Goal: Find specific page/section: Find specific page/section

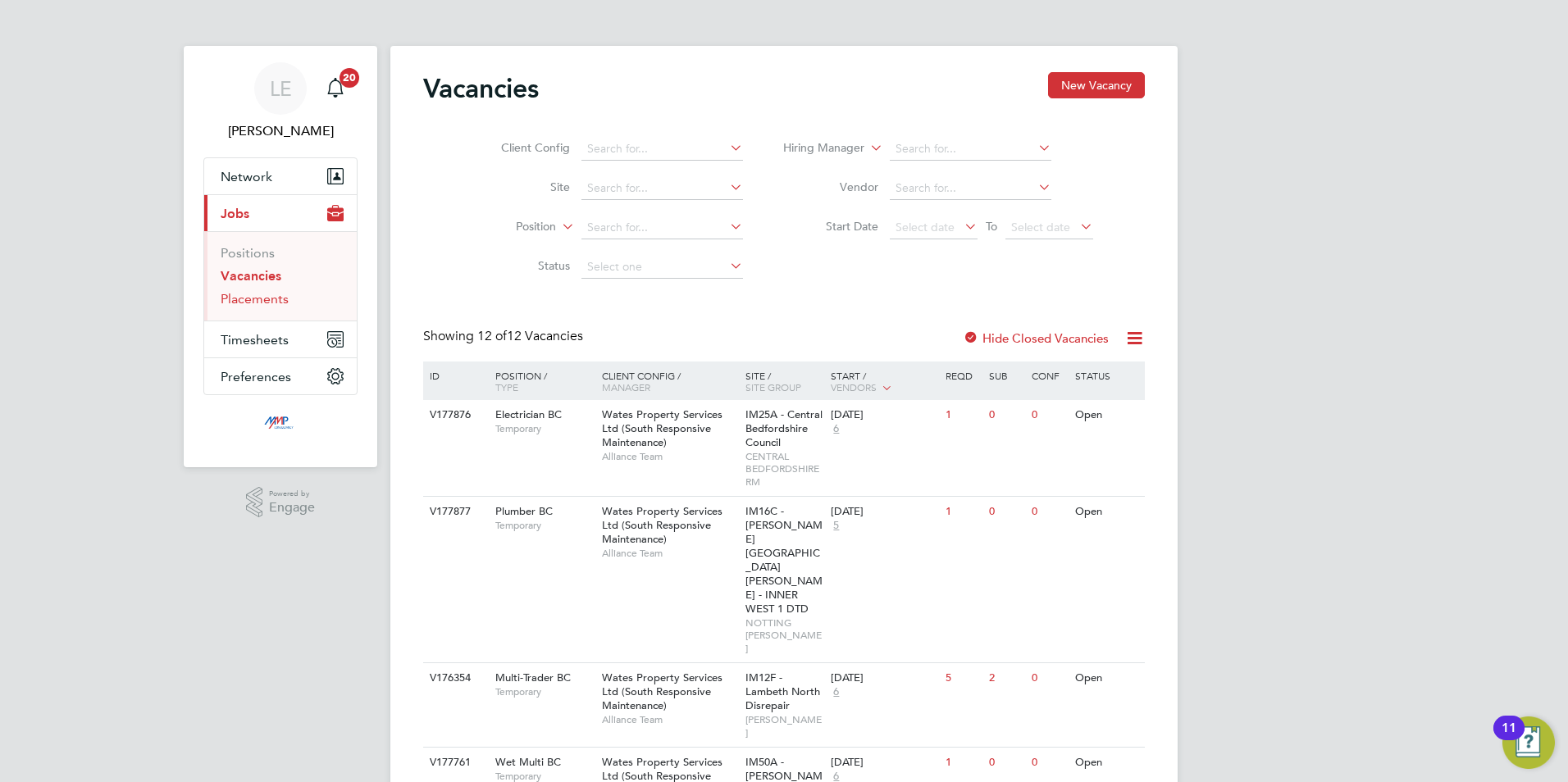
click at [260, 295] on link "Placements" at bounding box center [254, 298] width 68 height 15
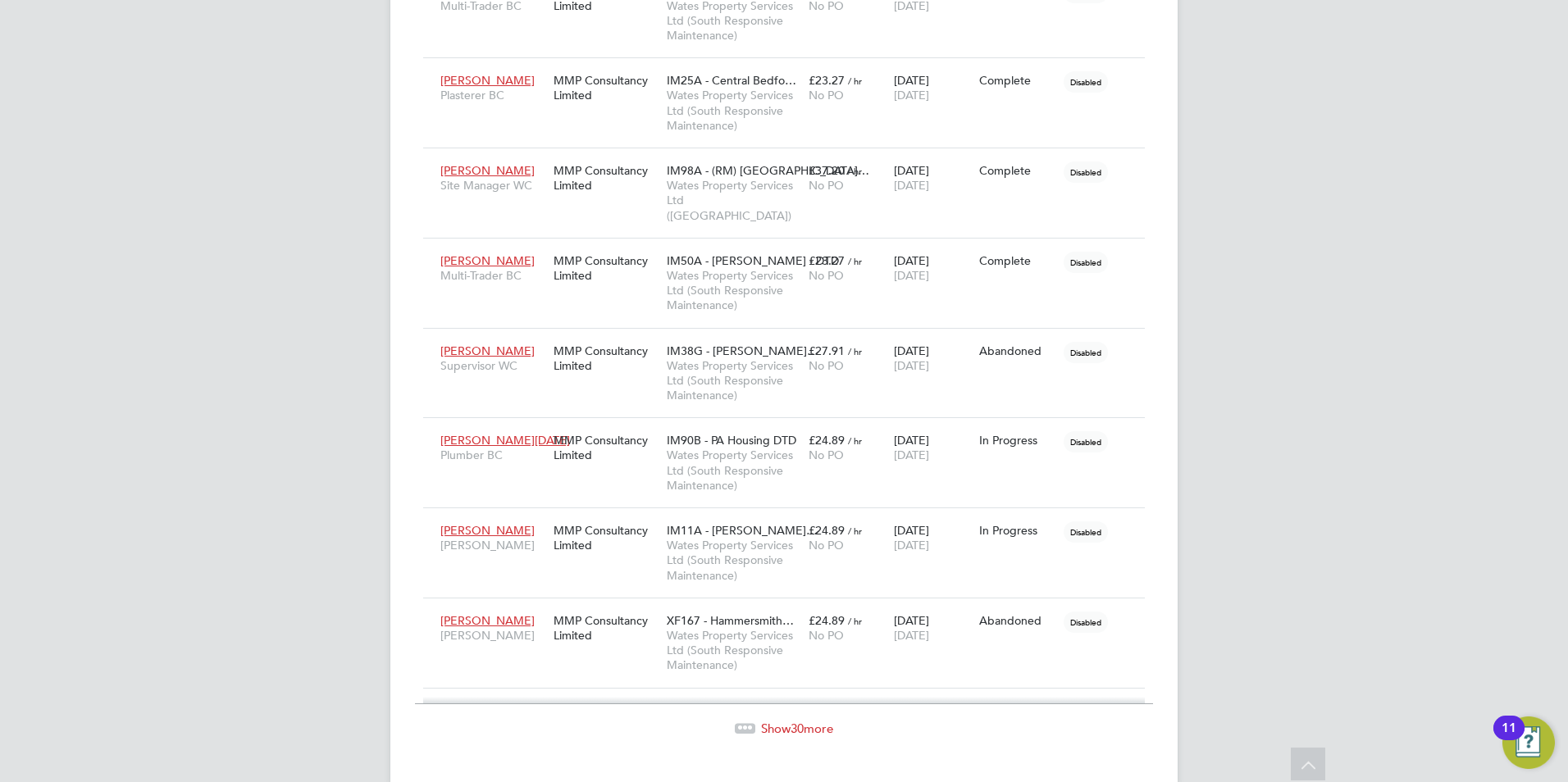
click at [796, 721] on span "30" at bounding box center [797, 728] width 14 height 15
click at [807, 721] on span "Show 2 more" at bounding box center [797, 728] width 66 height 15
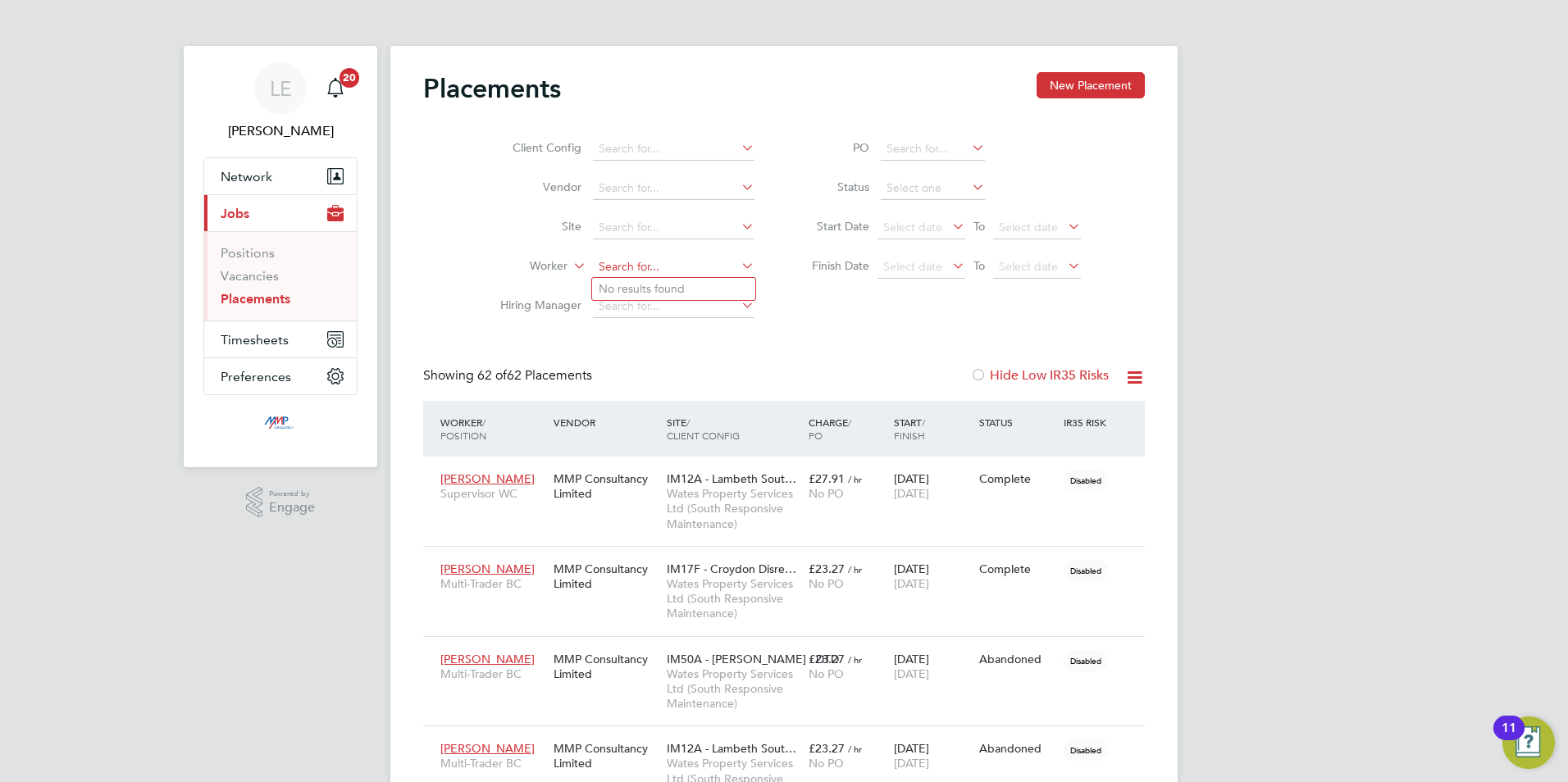
click at [649, 269] on input at bounding box center [674, 267] width 162 height 23
click at [651, 282] on li "[PERSON_NAME]" at bounding box center [694, 288] width 203 height 22
type input "[PERSON_NAME]"
